Goal: Share content

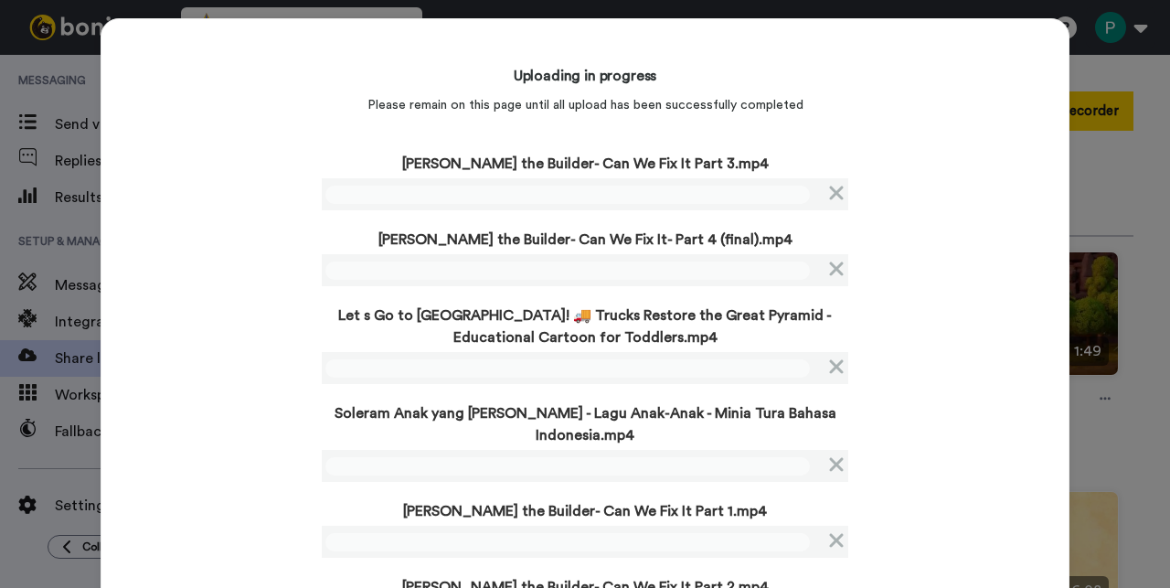
click at [258, 366] on div "Uploading in progress Please remain on this page until all upload has been succ…" at bounding box center [585, 344] width 969 height 653
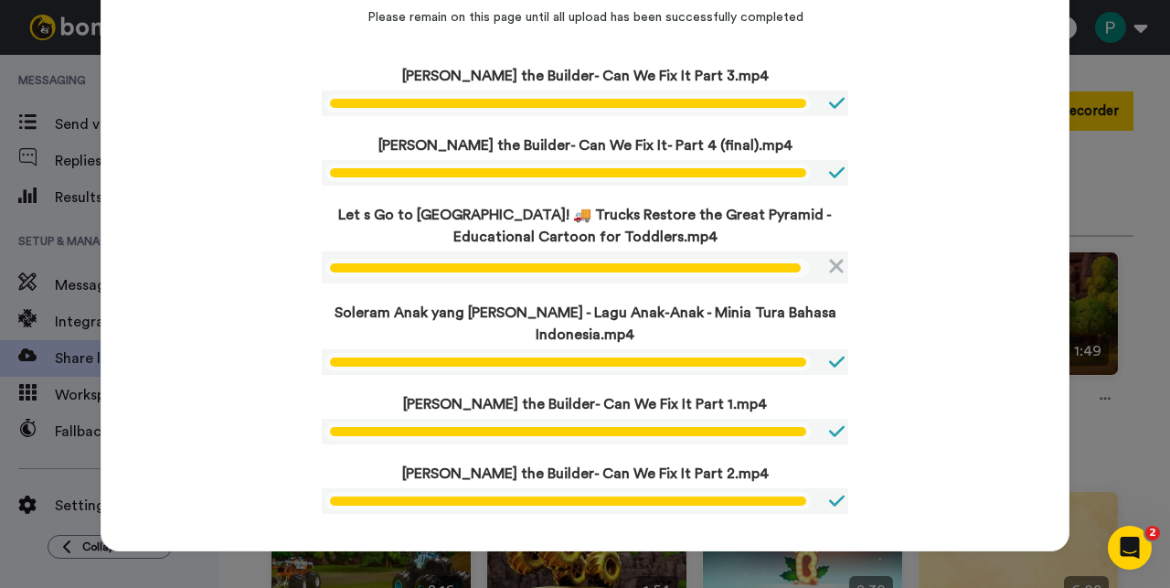
scroll to position [81, 0]
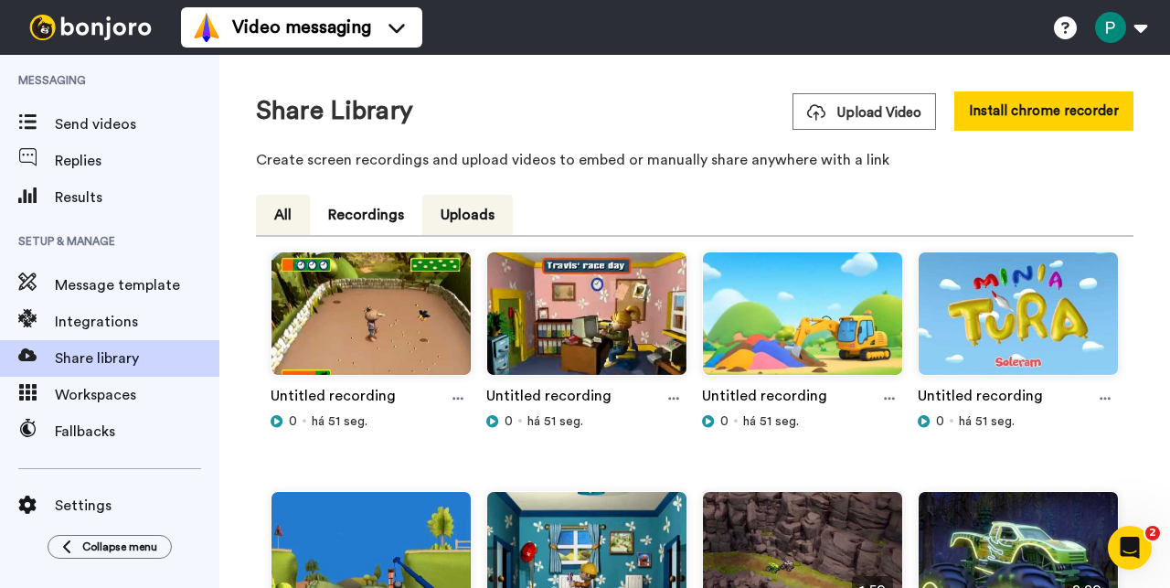
click at [290, 218] on button "All" at bounding box center [283, 215] width 54 height 40
